Goal: Information Seeking & Learning: Learn about a topic

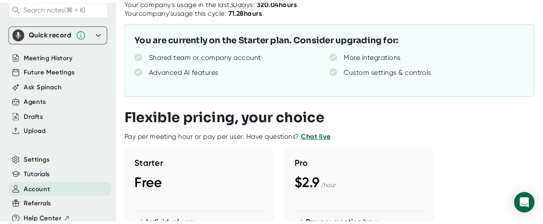
scroll to position [85, 0]
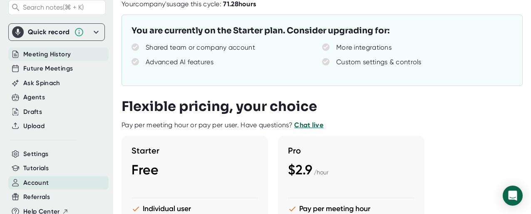
click at [42, 53] on span "Meeting History" at bounding box center [46, 55] width 47 height 10
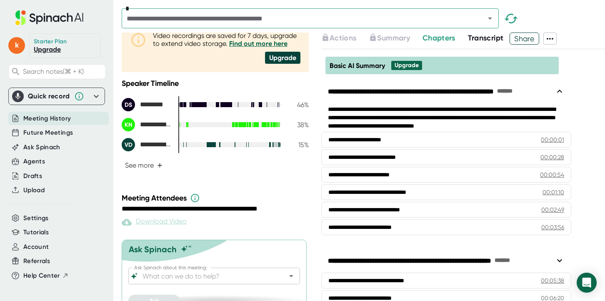
scroll to position [177, 0]
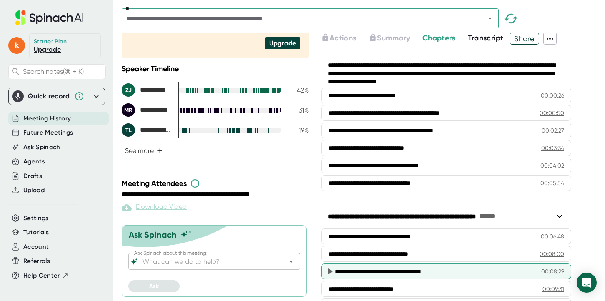
scroll to position [89, 0]
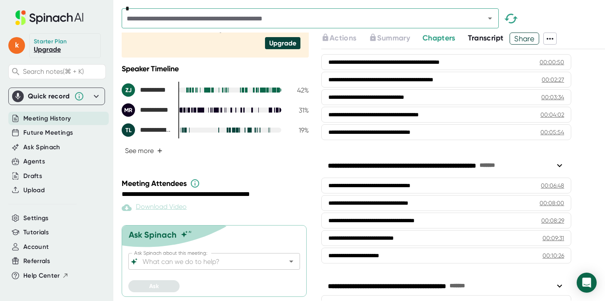
click at [490, 41] on span "Transcript" at bounding box center [486, 37] width 36 height 9
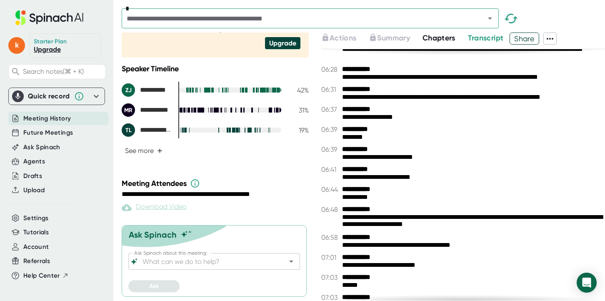
scroll to position [2922, 0]
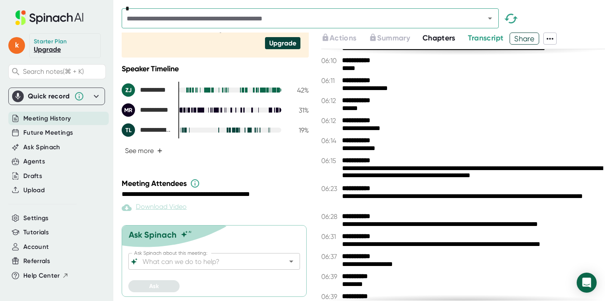
click at [487, 38] on span "Transcript" at bounding box center [486, 37] width 36 height 9
click at [551, 41] on icon at bounding box center [550, 39] width 10 height 10
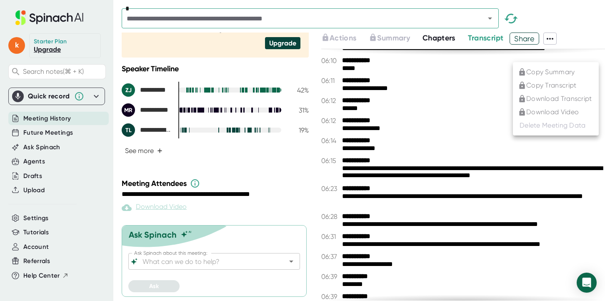
click at [551, 41] on div at bounding box center [302, 150] width 605 height 301
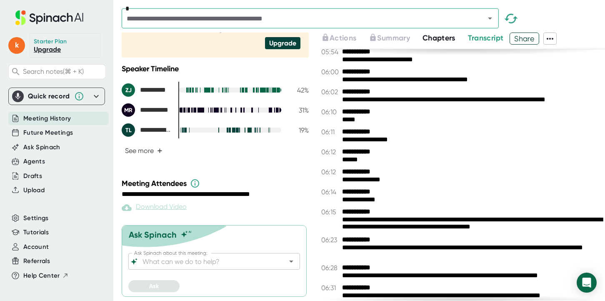
scroll to position [2885, 0]
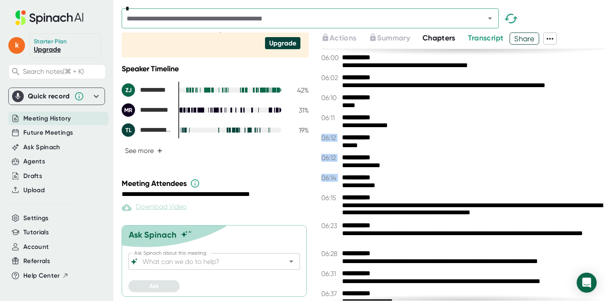
drag, startPoint x: 320, startPoint y: 134, endPoint x: 399, endPoint y: 183, distance: 92.8
click at [399, 183] on div "**********" at bounding box center [363, 166] width 483 height 268
copy div "**********"
click at [456, 114] on div "**********" at bounding box center [463, 118] width 284 height 8
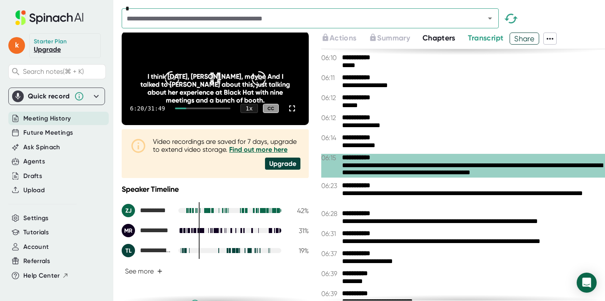
scroll to position [15, 0]
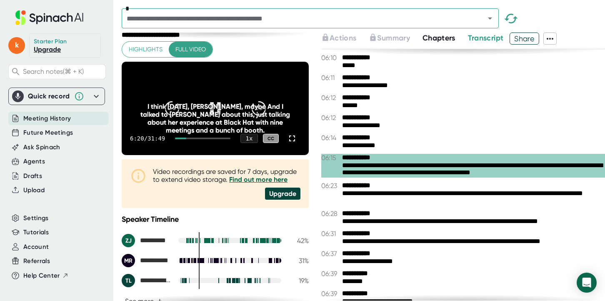
click at [219, 110] on icon at bounding box center [215, 108] width 10 height 12
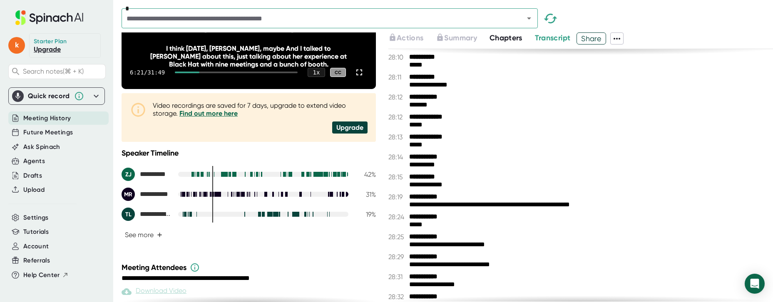
scroll to position [10462, 0]
